Goal: Information Seeking & Learning: Find specific fact

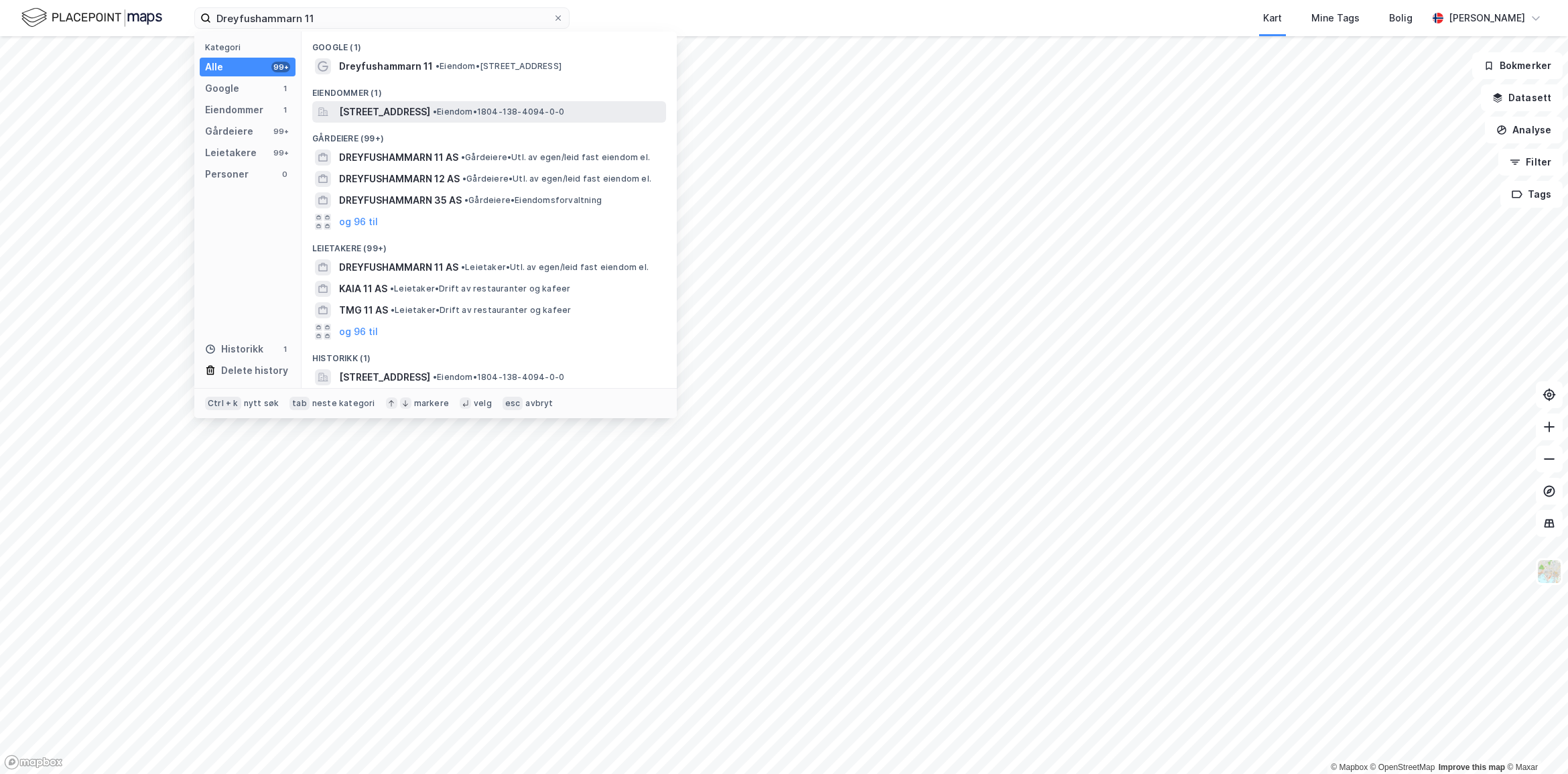
type input "Dreyfushammarn 11"
click at [431, 110] on span "[STREET_ADDRESS]" at bounding box center [384, 112] width 91 height 16
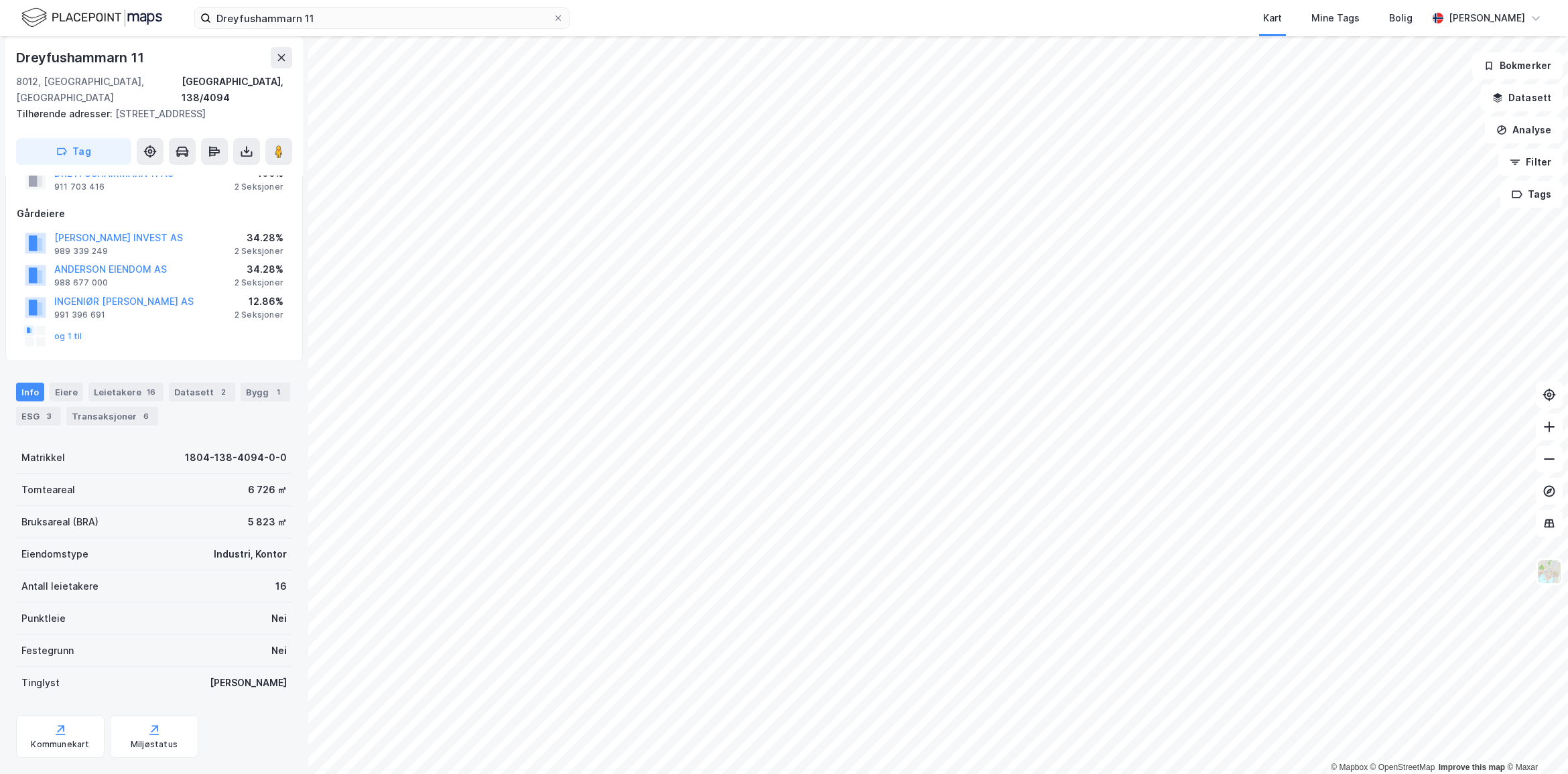
scroll to position [73, 0]
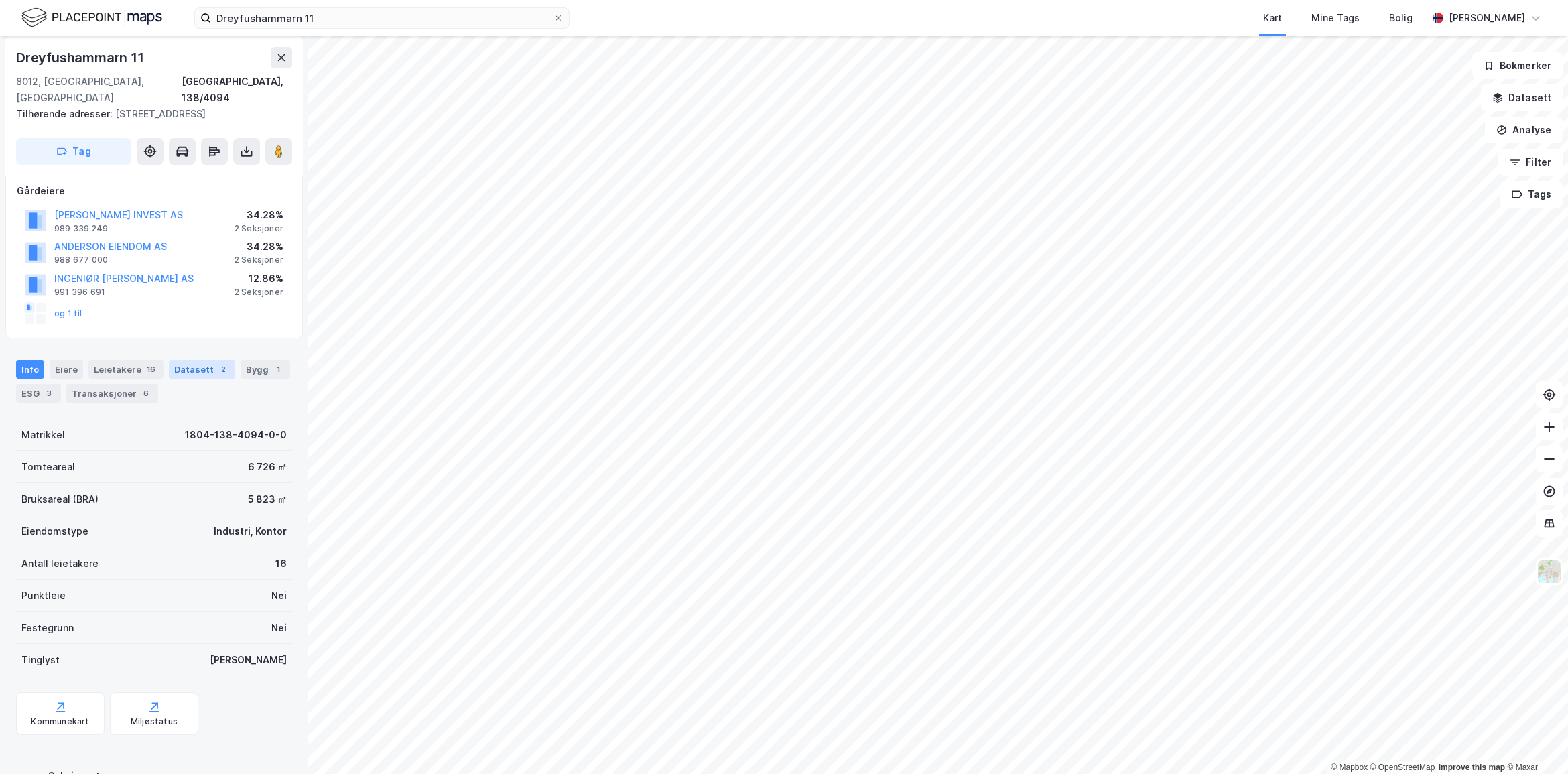
click at [200, 359] on div "Datasett 2" at bounding box center [201, 368] width 66 height 18
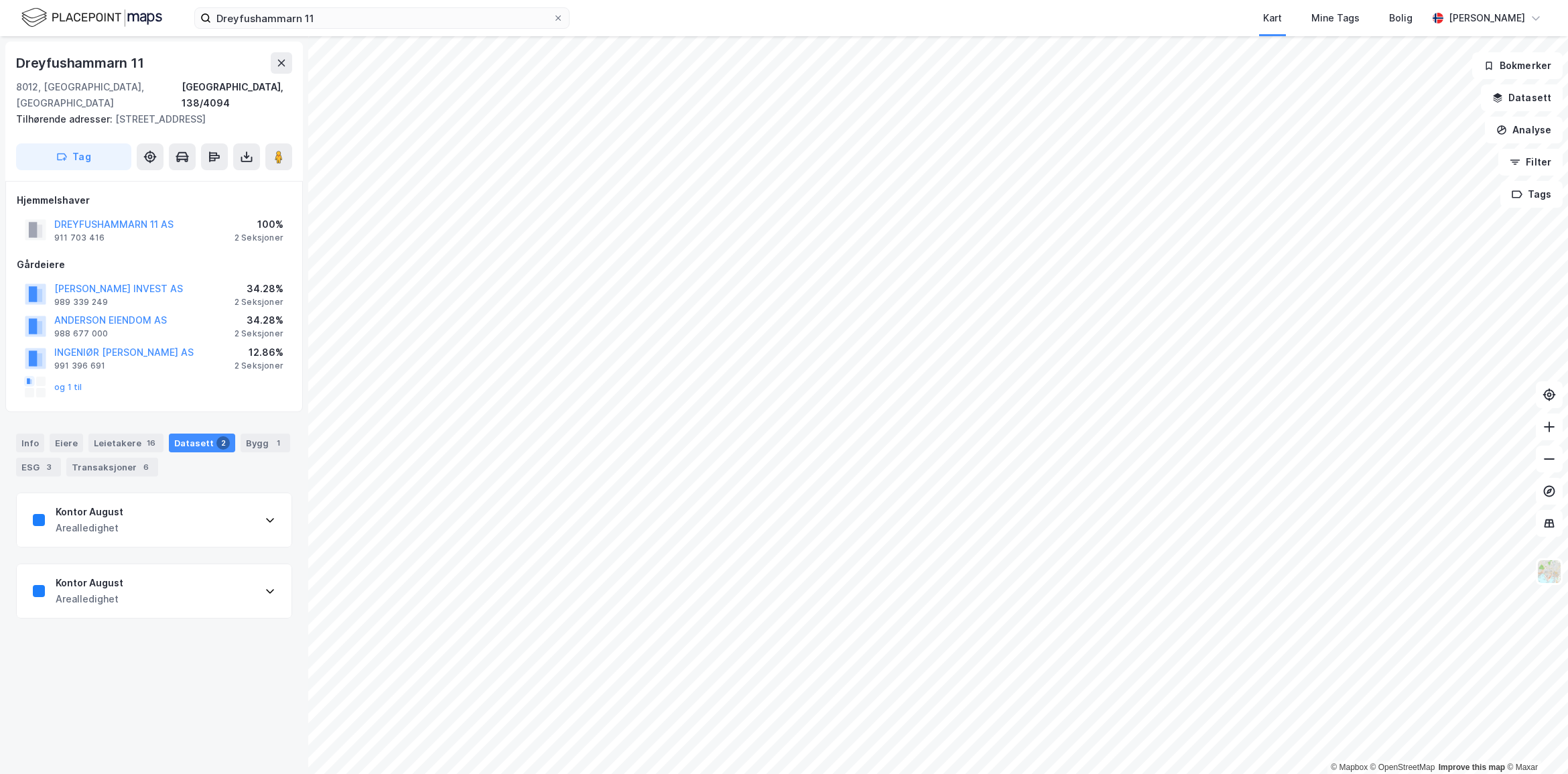
click at [141, 518] on div "Kontor August Arealledighet" at bounding box center [154, 519] width 275 height 54
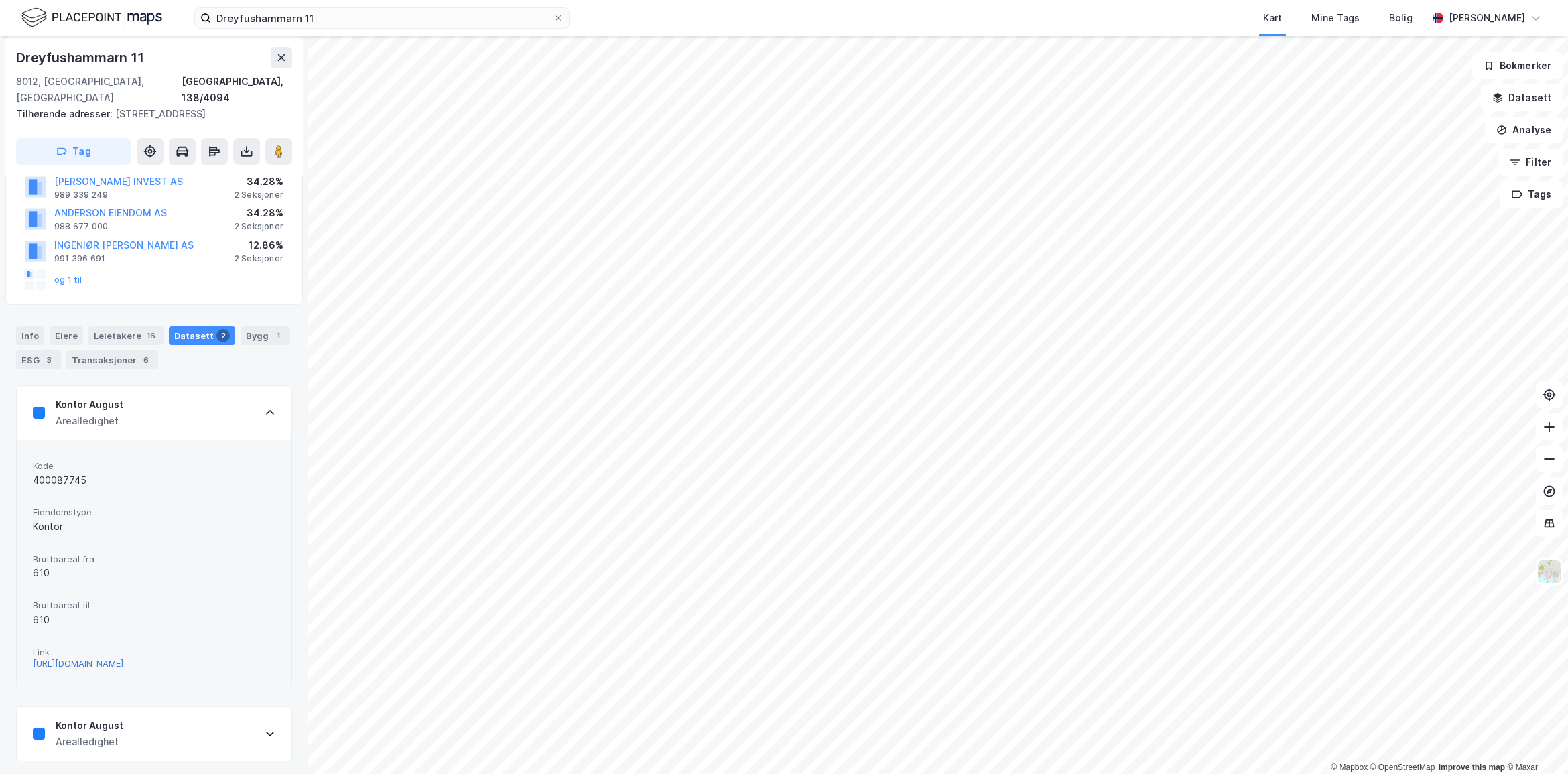
click at [122, 658] on div "[URL][DOMAIN_NAME]" at bounding box center [77, 664] width 90 height 11
